Goal: Information Seeking & Learning: Learn about a topic

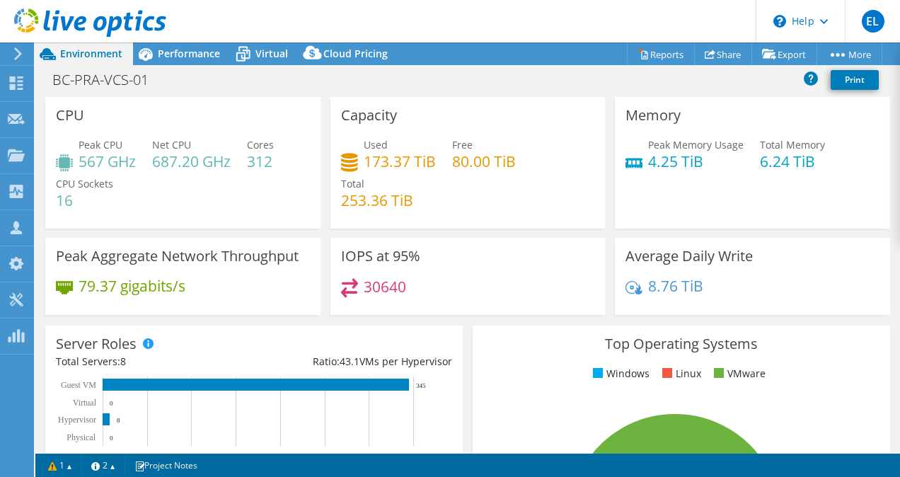
select select "USD"
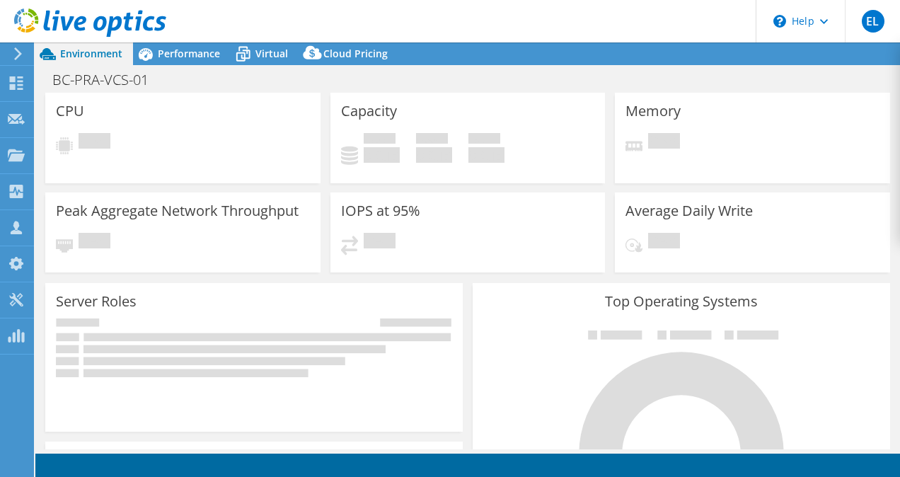
select select "USD"
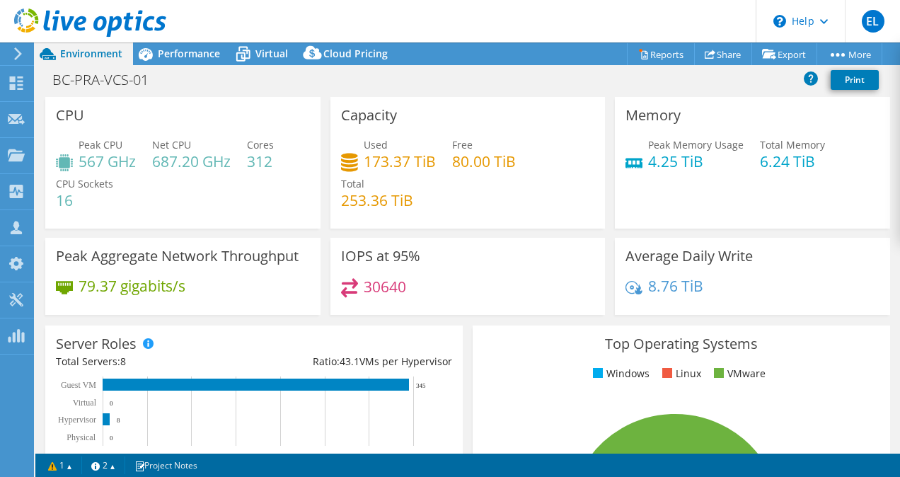
click at [182, 64] on div "Performance" at bounding box center [182, 53] width 98 height 23
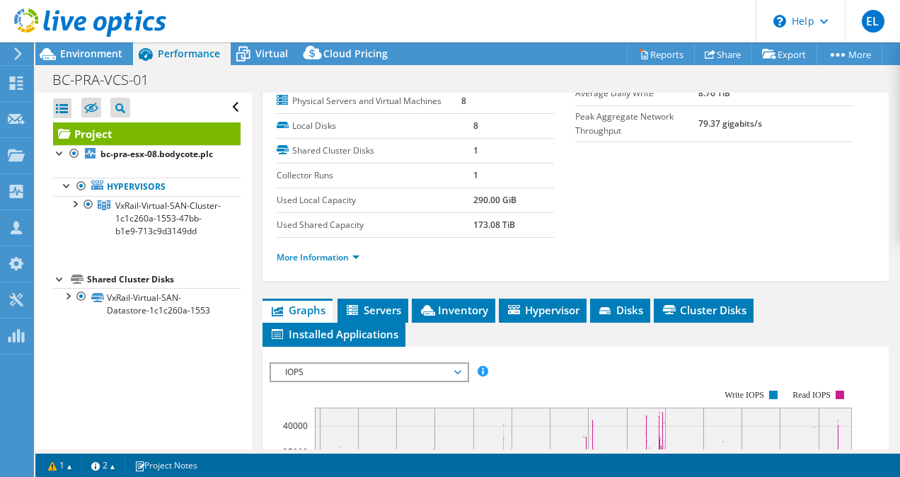
scroll to position [212, 0]
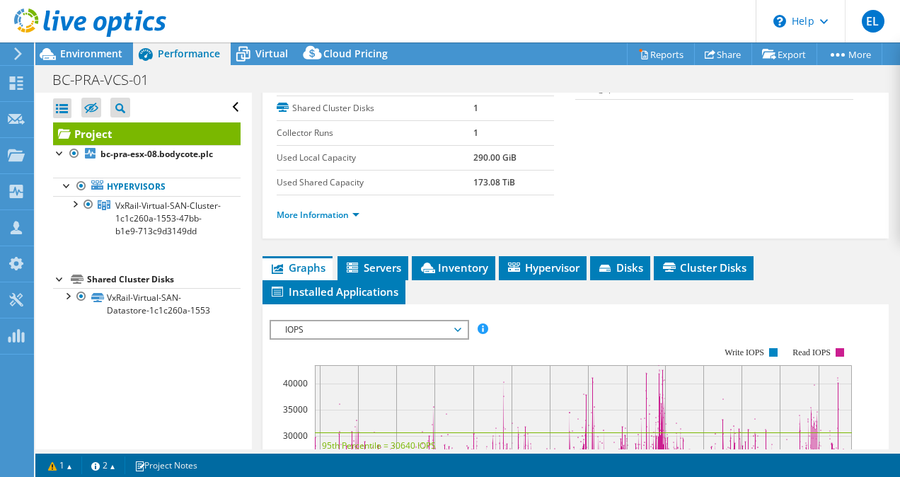
drag, startPoint x: 324, startPoint y: 303, endPoint x: 332, endPoint y: 311, distance: 11.5
click at [323, 274] on span "Graphs" at bounding box center [298, 267] width 56 height 14
click at [383, 338] on span "IOPS" at bounding box center [369, 329] width 182 height 17
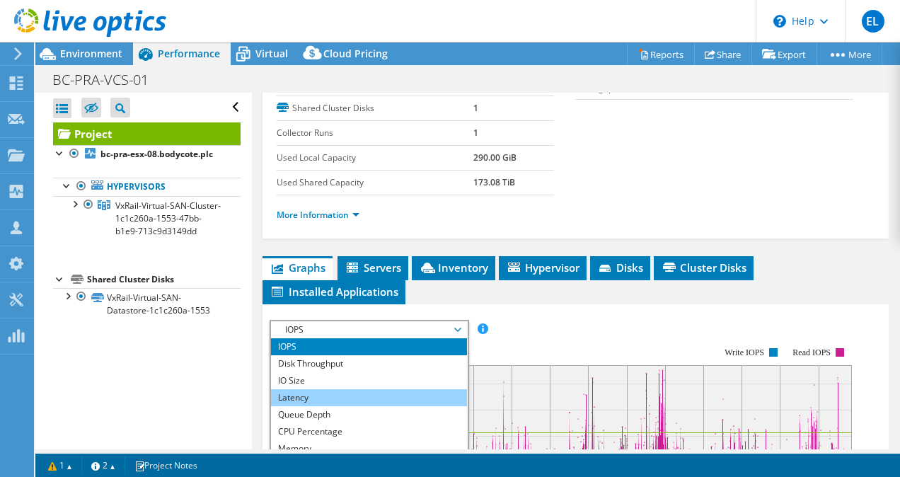
scroll to position [51, 0]
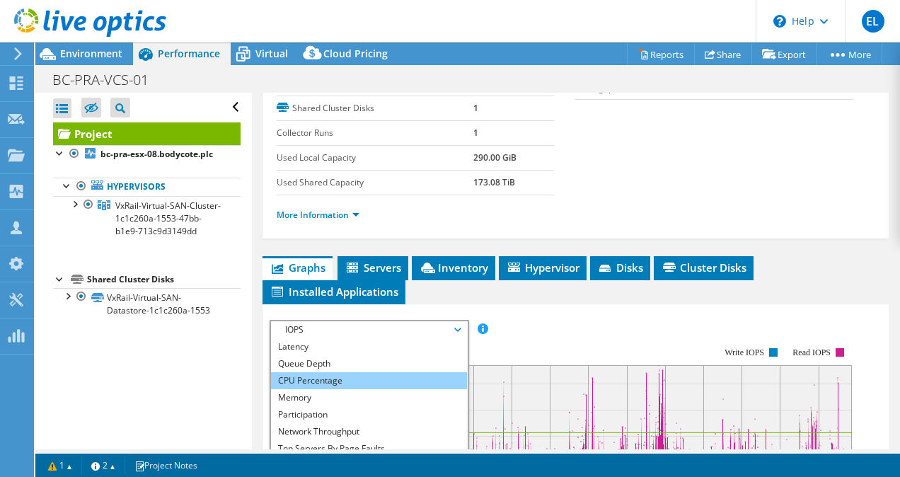
click at [366, 389] on li "CPU Percentage" at bounding box center [369, 380] width 196 height 17
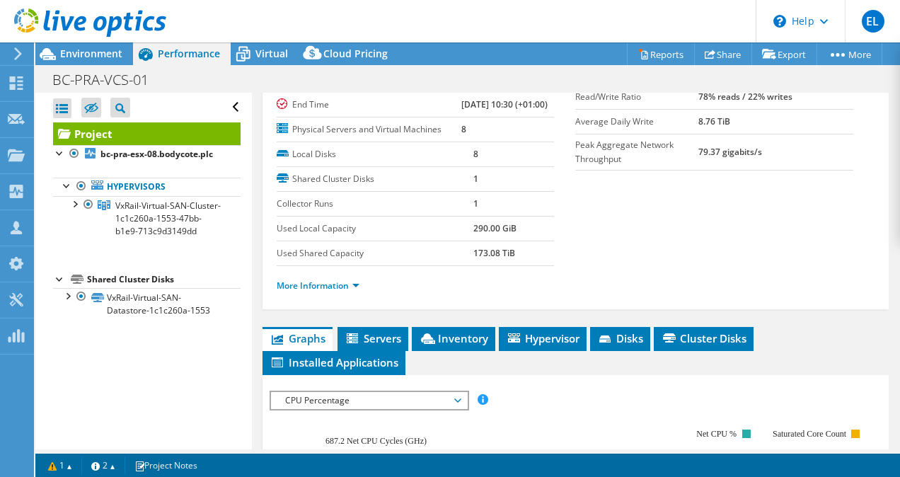
scroll to position [0, 0]
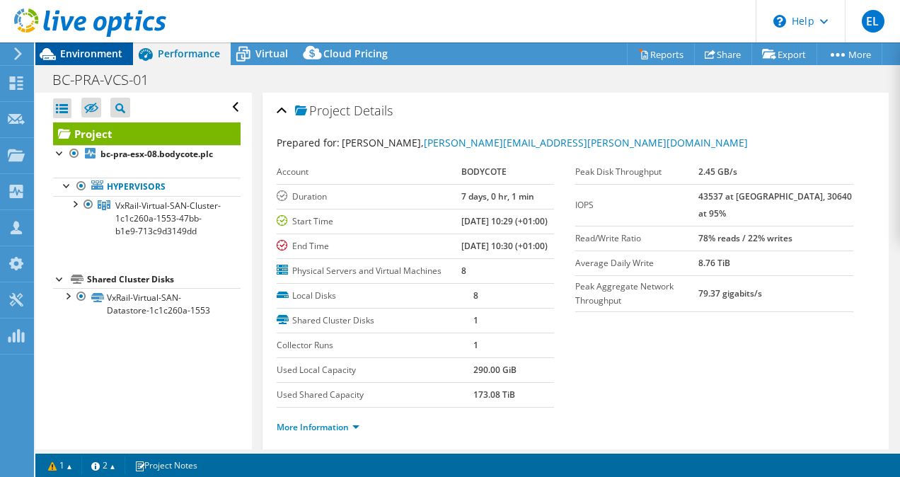
click at [125, 62] on div "Environment" at bounding box center [84, 53] width 98 height 23
